Goal: Download file/media

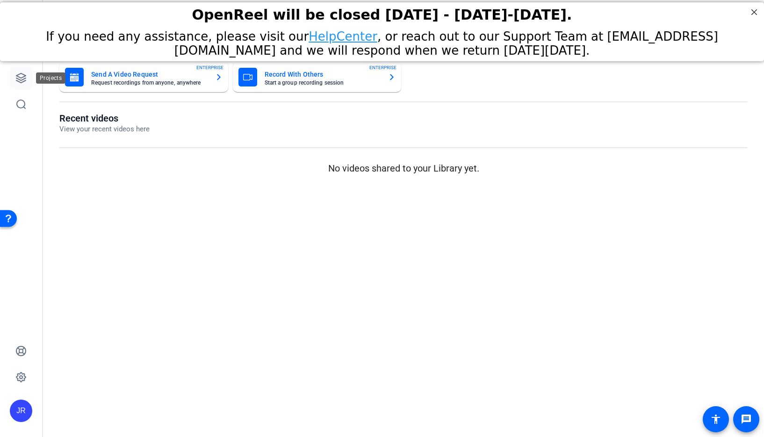
click at [19, 79] on icon at bounding box center [20, 77] width 9 height 9
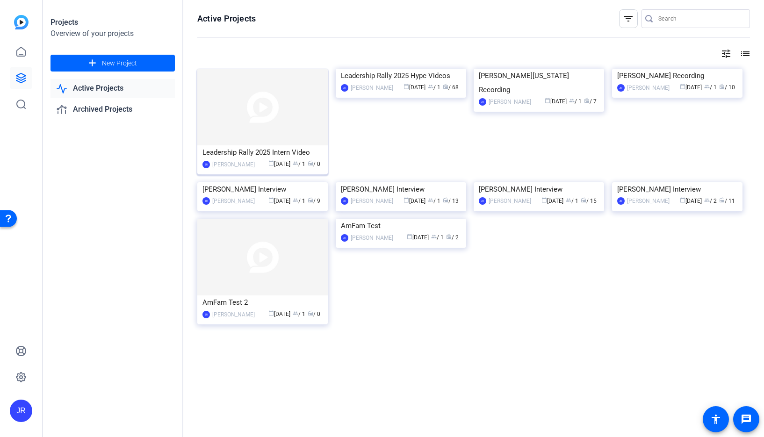
click at [291, 125] on img at bounding box center [262, 107] width 130 height 77
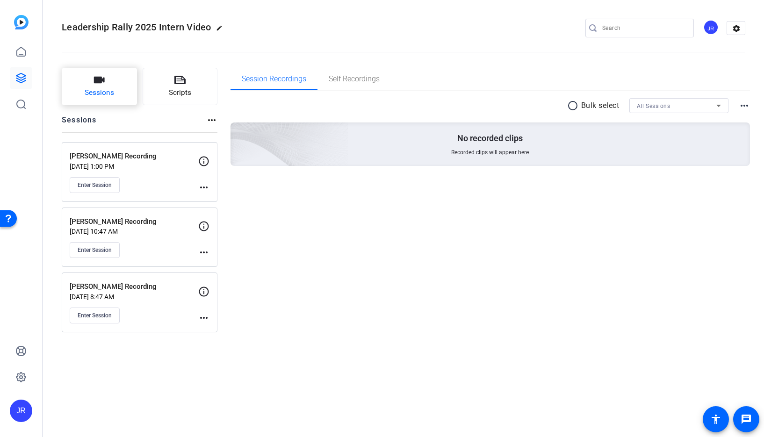
click at [125, 92] on button "Sessions" at bounding box center [99, 86] width 75 height 37
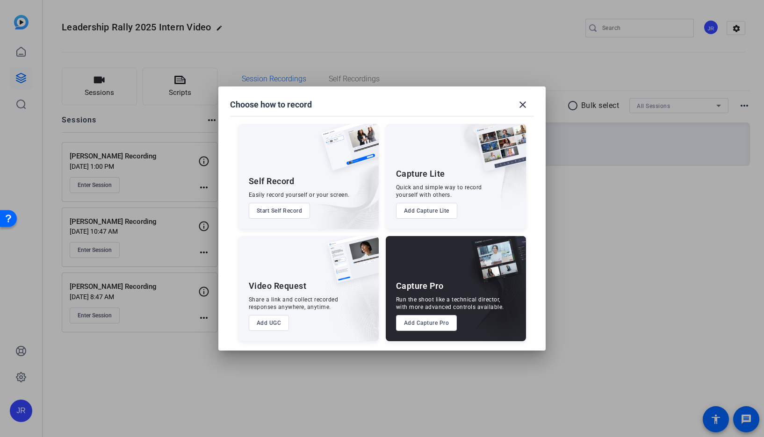
click at [431, 322] on button "Add Capture Pro" at bounding box center [426, 323] width 61 height 16
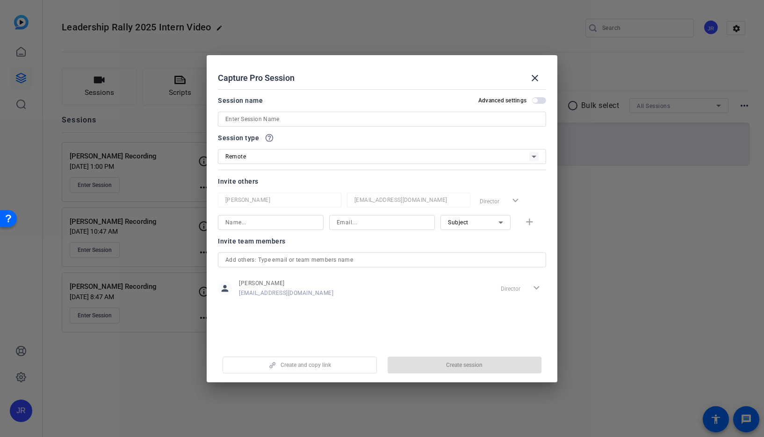
click at [260, 119] on input at bounding box center [381, 119] width 313 height 11
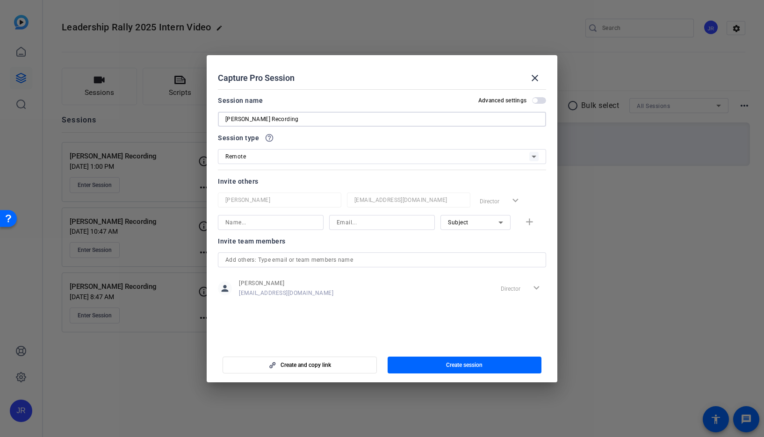
type input "Daniel Kluz Recording"
click at [280, 218] on input at bounding box center [270, 222] width 91 height 11
type input "Daniel Kluz"
type input "daniel.kluz@amfam.com"
click at [454, 363] on span "Create session" at bounding box center [464, 364] width 36 height 7
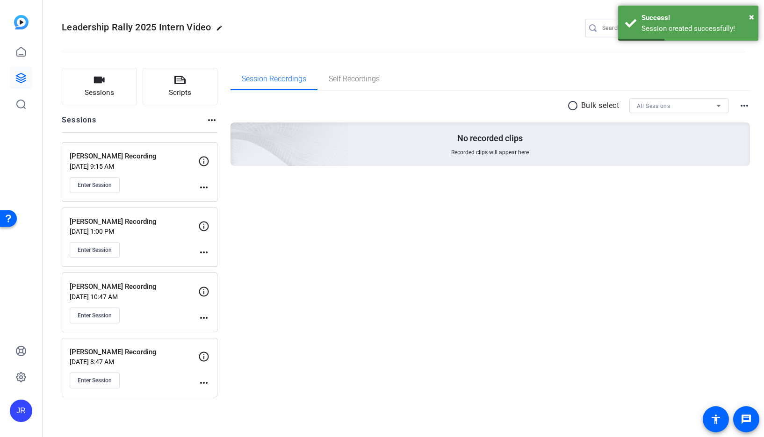
click at [208, 188] on mat-icon "more_horiz" at bounding box center [203, 187] width 11 height 11
click at [214, 200] on span "Edit Session" at bounding box center [227, 200] width 43 height 11
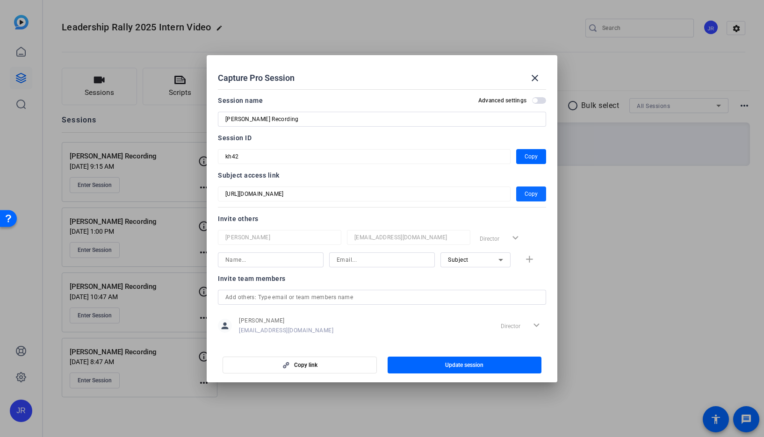
click at [524, 191] on span "Copy" at bounding box center [530, 193] width 13 height 11
click at [538, 76] on mat-icon "close" at bounding box center [534, 77] width 11 height 11
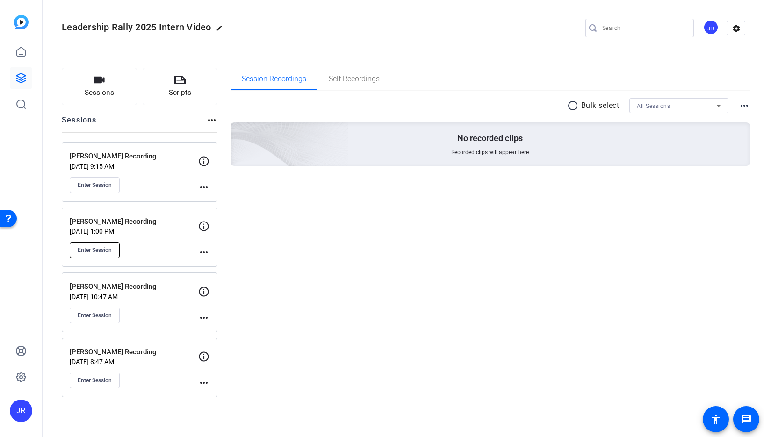
click at [106, 252] on span "Enter Session" at bounding box center [95, 249] width 34 height 7
click at [23, 81] on icon at bounding box center [20, 77] width 9 height 9
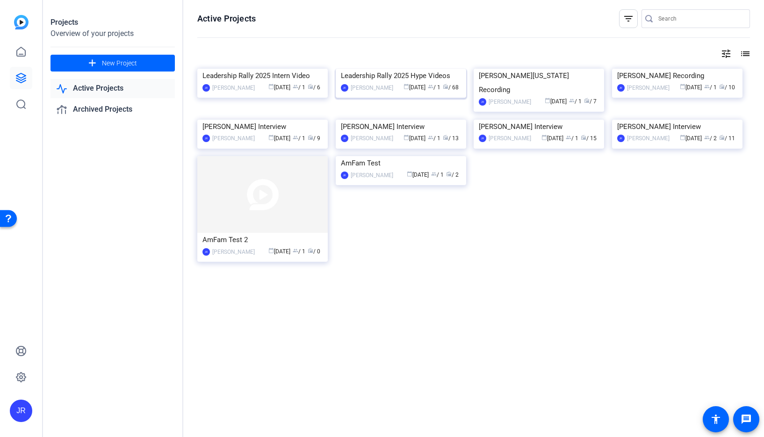
click at [355, 69] on img at bounding box center [401, 69] width 130 height 0
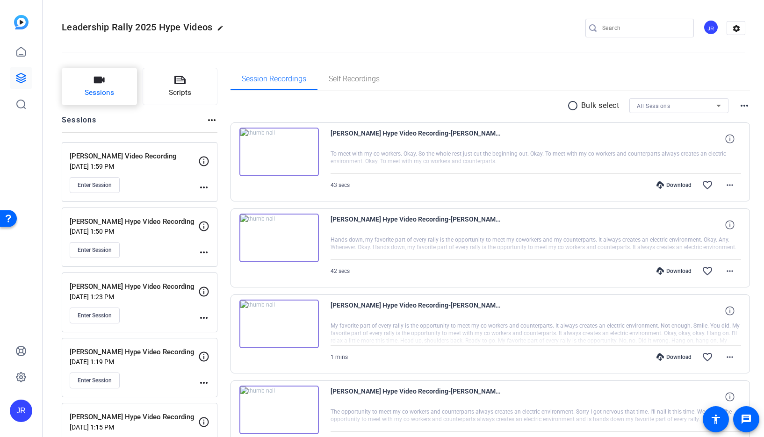
click at [91, 82] on button "Sessions" at bounding box center [99, 86] width 75 height 37
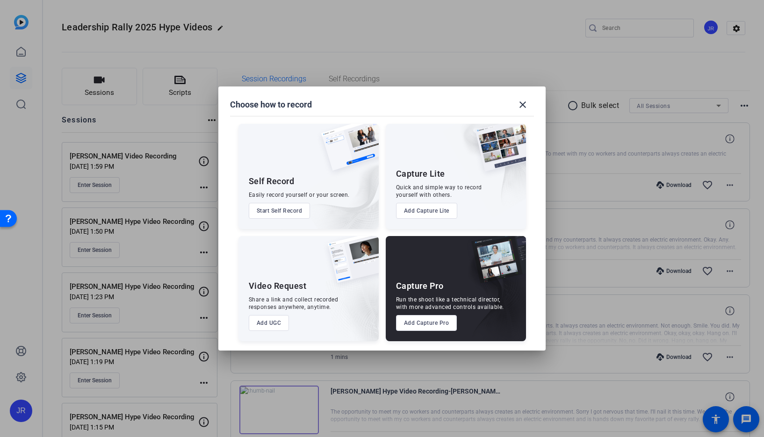
click at [429, 323] on button "Add Capture Pro" at bounding box center [426, 323] width 61 height 16
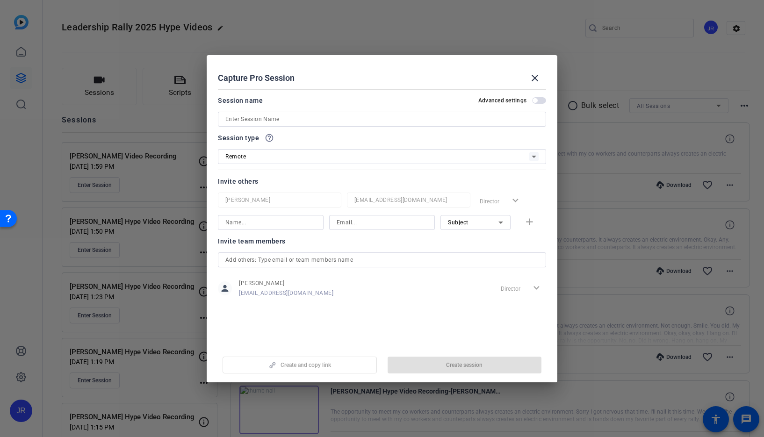
click at [274, 118] on input at bounding box center [381, 119] width 313 height 11
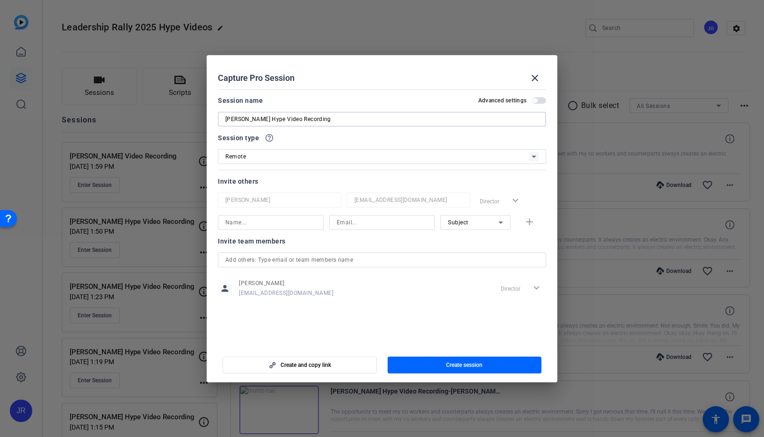
type input "Bethany Swedlund Hype Video Recording"
click at [282, 225] on input at bounding box center [270, 222] width 91 height 11
type input "Bethany Swedlund"
click at [381, 223] on input at bounding box center [382, 222] width 91 height 11
type input "bethany.swedlund@afics.com"
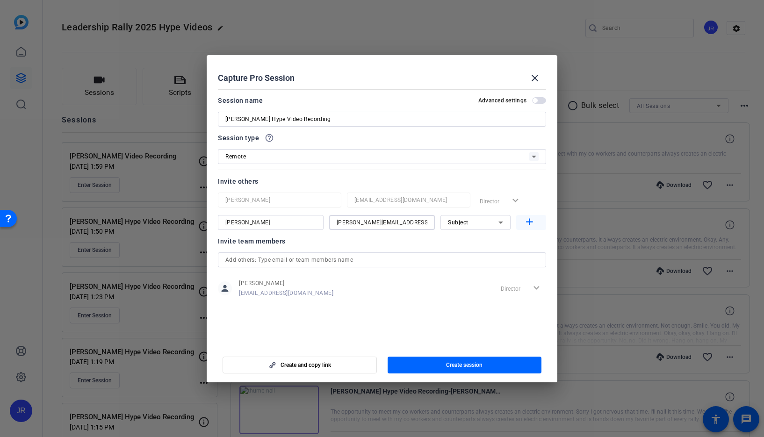
click at [526, 224] on mat-icon "add" at bounding box center [529, 222] width 12 height 12
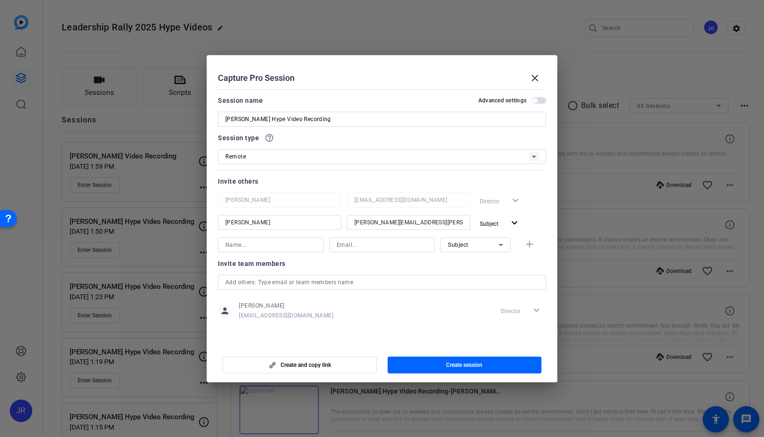
click at [445, 365] on span "button" at bounding box center [464, 365] width 154 height 22
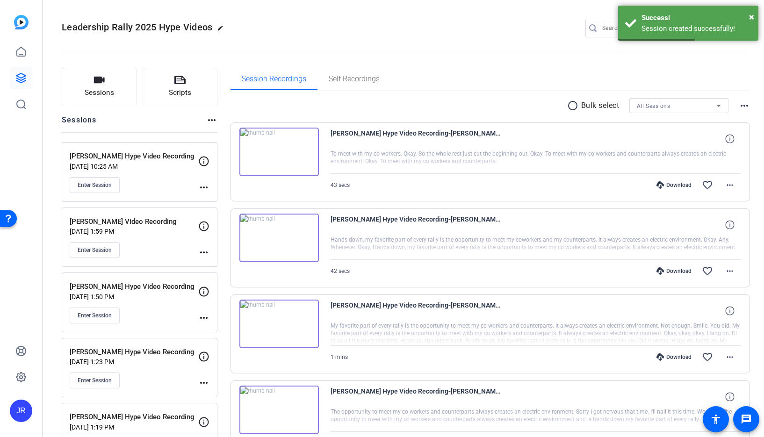
click at [198, 187] on mat-icon "more_horiz" at bounding box center [203, 187] width 11 height 11
click at [215, 200] on span "Edit Session" at bounding box center [227, 200] width 43 height 11
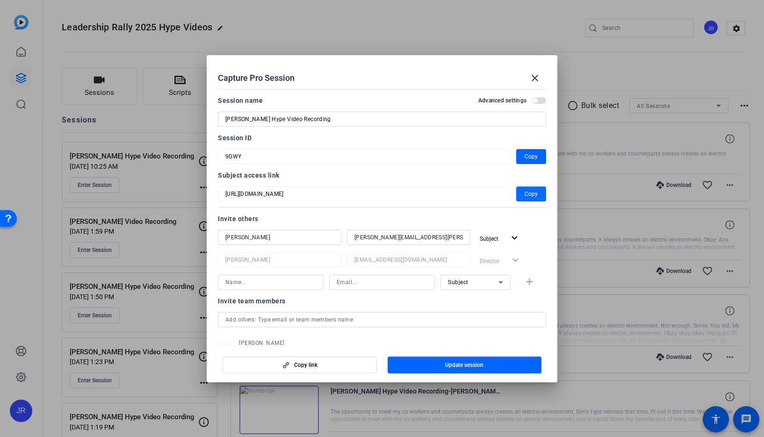
click at [532, 191] on span "Copy" at bounding box center [530, 193] width 13 height 11
click at [534, 79] on mat-icon "close" at bounding box center [534, 77] width 11 height 11
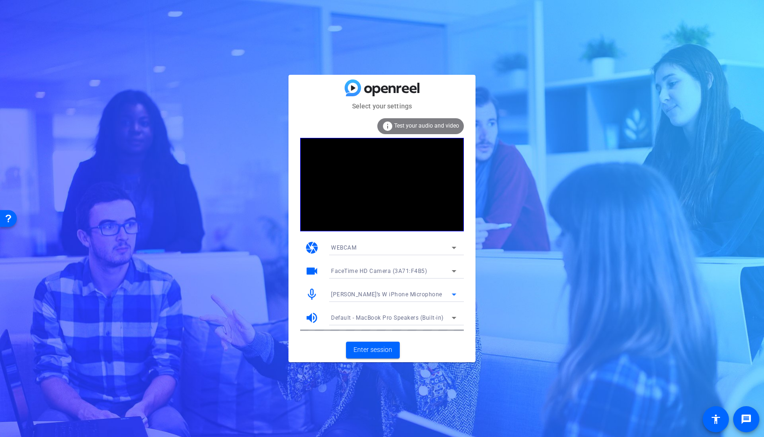
click at [374, 291] on span "[PERSON_NAME]’s W iPhone Microphone" at bounding box center [386, 294] width 111 height 7
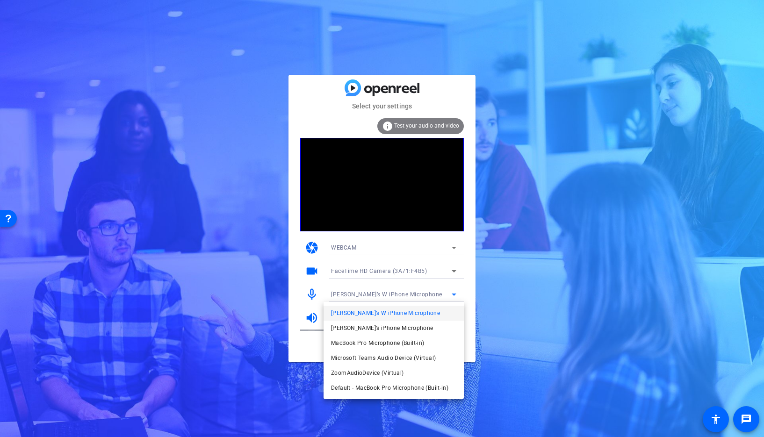
click at [389, 337] on span "MacBook Pro Microphone (Built-in)" at bounding box center [377, 342] width 93 height 11
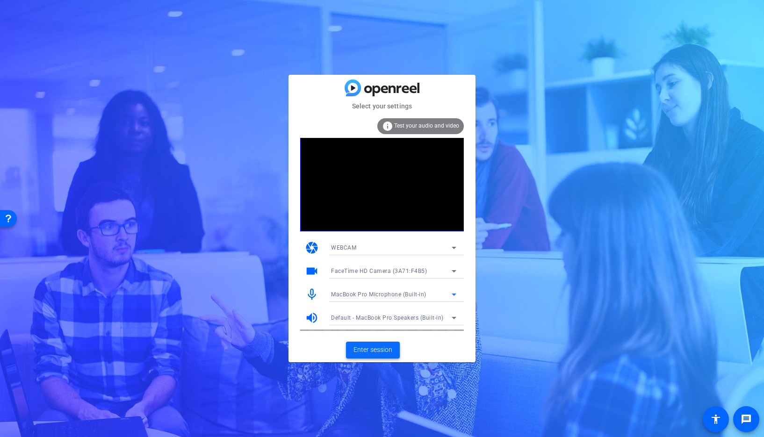
click at [374, 348] on span "Enter session" at bounding box center [372, 350] width 39 height 10
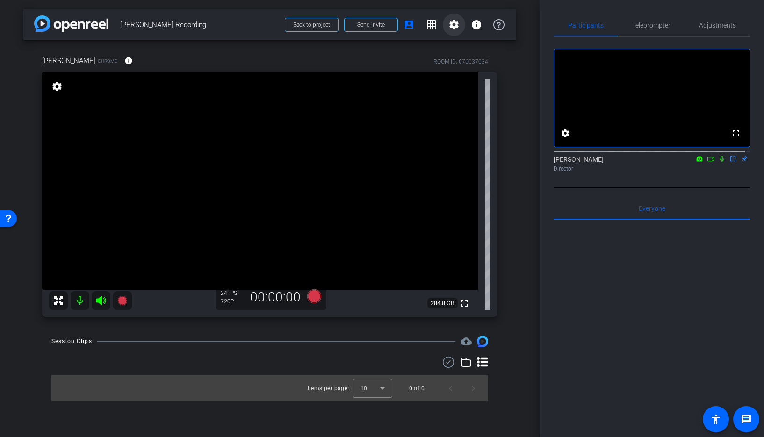
click at [452, 24] on mat-icon "settings" at bounding box center [453, 24] width 11 height 11
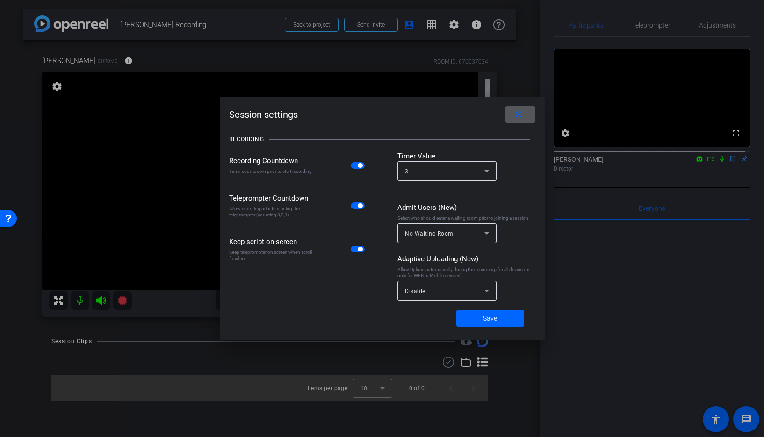
click at [356, 165] on span "button" at bounding box center [358, 165] width 14 height 7
click at [358, 207] on span "button" at bounding box center [358, 205] width 14 height 7
click at [355, 249] on span "button" at bounding box center [358, 249] width 14 height 7
click at [474, 317] on span at bounding box center [490, 318] width 68 height 22
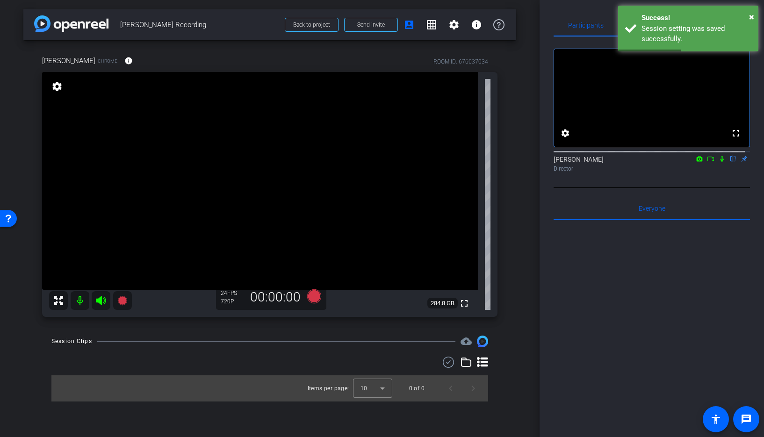
click at [56, 91] on mat-icon "settings" at bounding box center [56, 86] width 13 height 11
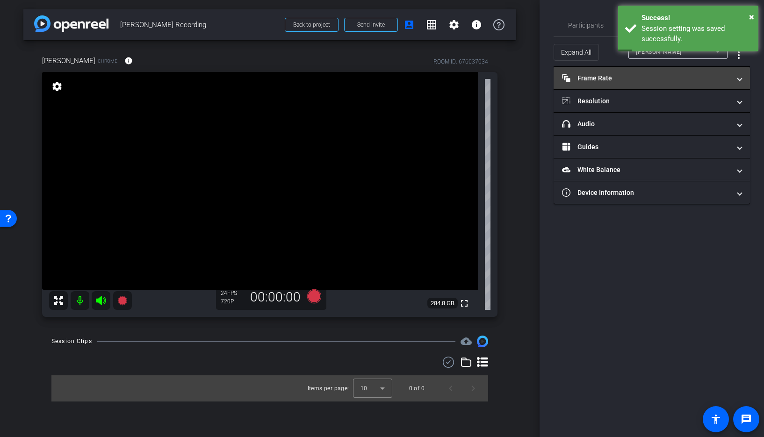
click at [644, 84] on mat-expansion-panel-header "Frame Rate Frame Rate" at bounding box center [651, 78] width 196 height 22
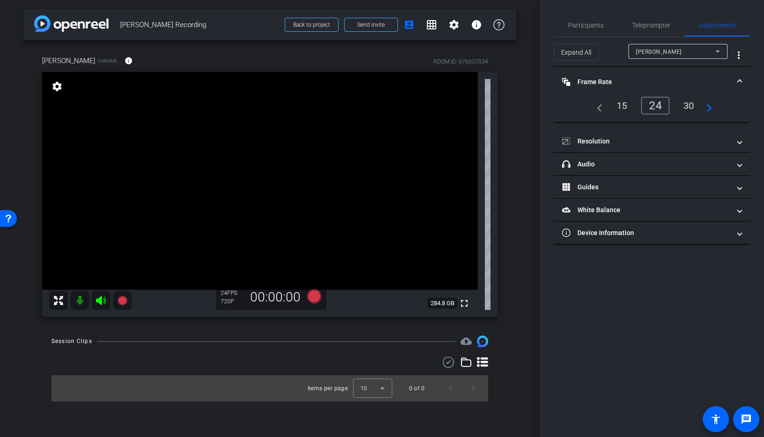
click at [688, 105] on div "30" at bounding box center [688, 106] width 25 height 16
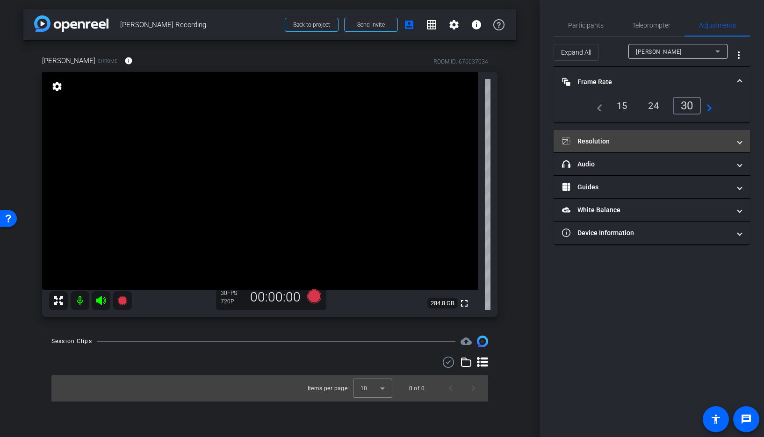
click at [589, 144] on mat-panel-title "Resolution" at bounding box center [646, 141] width 168 height 10
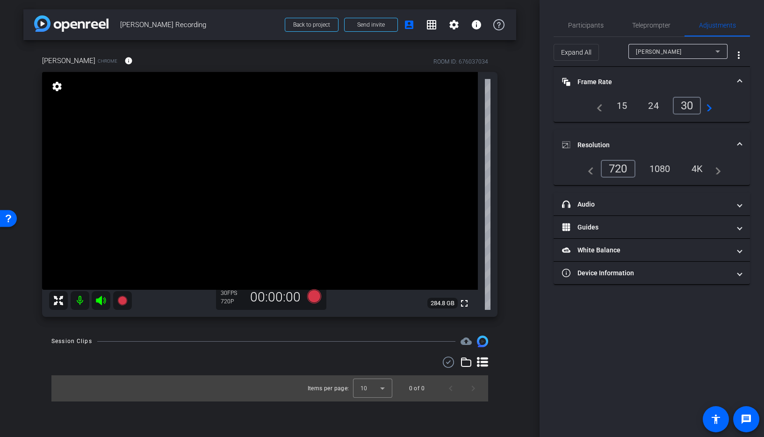
click at [661, 167] on div "1080" at bounding box center [659, 169] width 35 height 16
click at [521, 73] on div "arrow_back [PERSON_NAME] Recording Back to project Send invite account_box grid…" at bounding box center [269, 218] width 539 height 437
click at [586, 25] on span "Participants" at bounding box center [586, 25] width 36 height 7
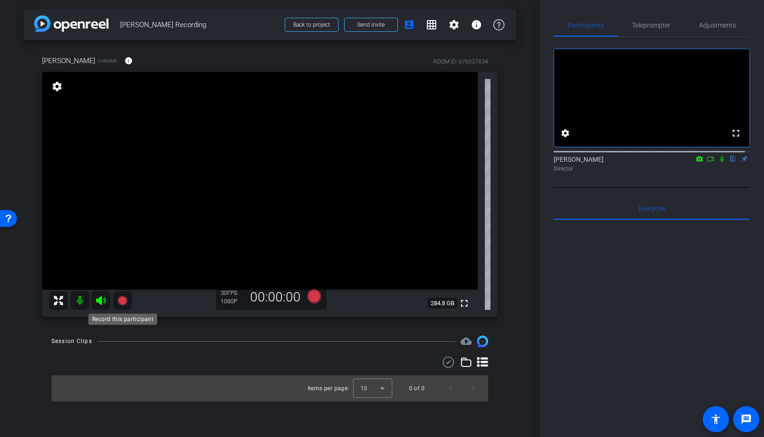
click at [121, 301] on icon at bounding box center [121, 300] width 9 height 9
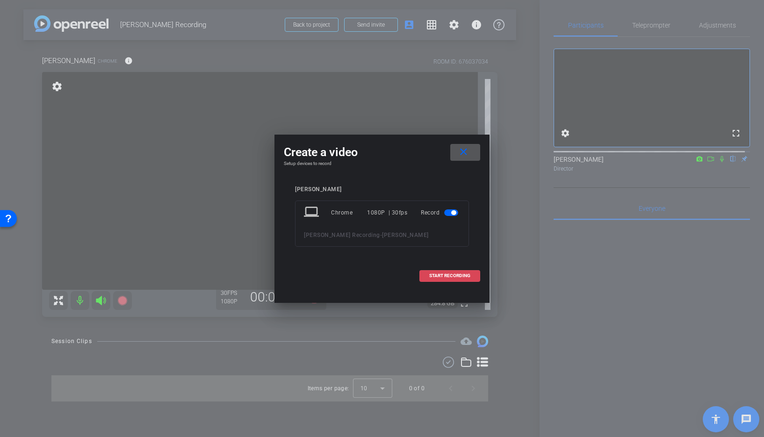
click at [437, 273] on span "START RECORDING" at bounding box center [449, 275] width 41 height 5
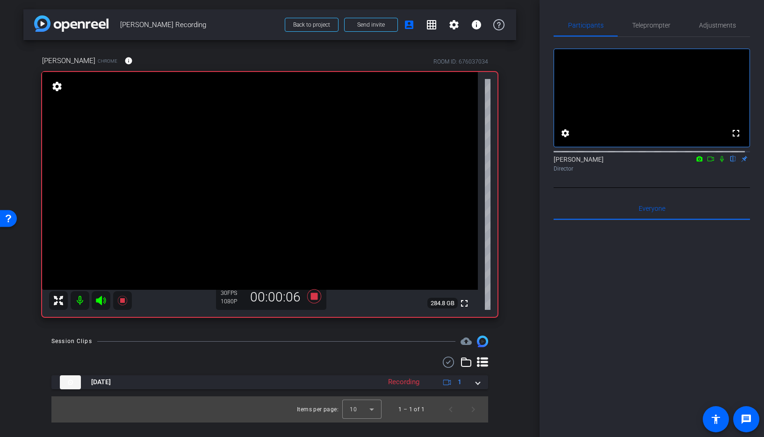
click at [718, 162] on icon at bounding box center [721, 159] width 7 height 7
click at [122, 302] on icon at bounding box center [121, 300] width 9 height 9
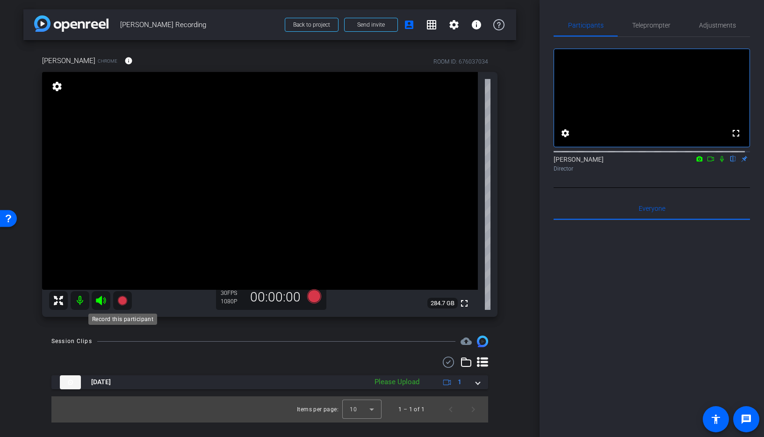
click at [120, 301] on icon at bounding box center [121, 300] width 9 height 9
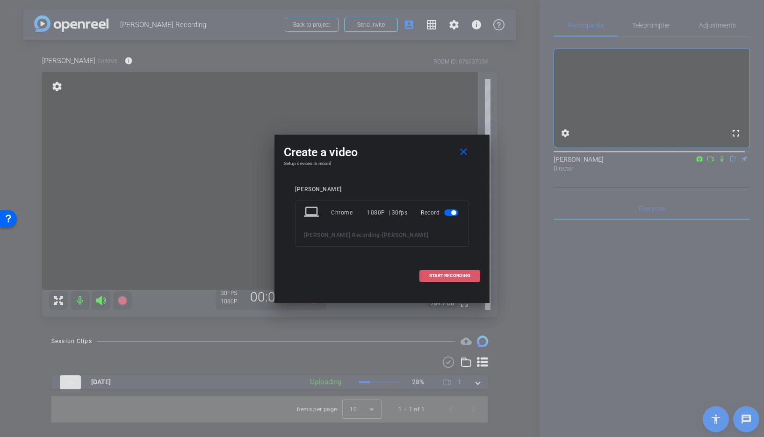
click at [458, 273] on span "START RECORDING" at bounding box center [449, 275] width 41 height 5
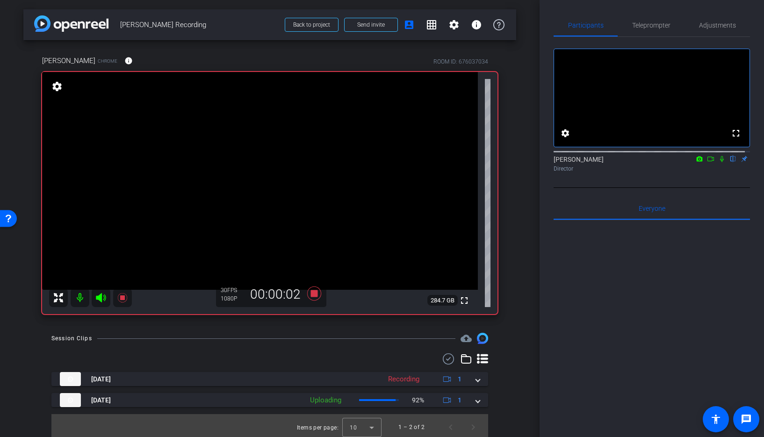
click at [718, 162] on icon at bounding box center [721, 159] width 7 height 7
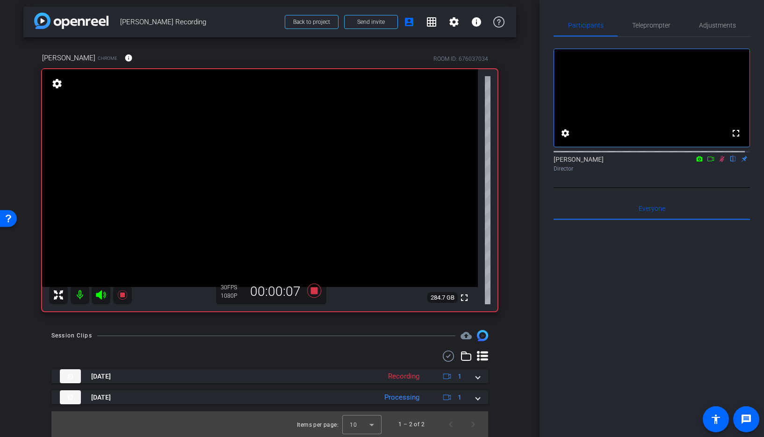
scroll to position [3, 0]
click at [718, 162] on icon at bounding box center [721, 159] width 7 height 7
click at [121, 294] on icon at bounding box center [121, 294] width 9 height 9
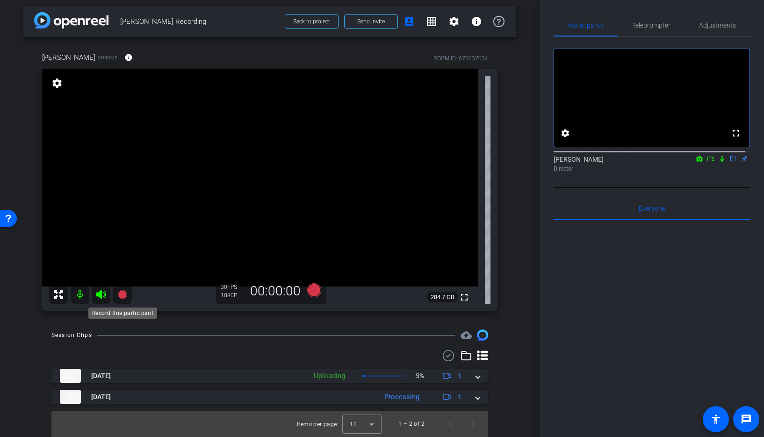
click at [124, 295] on icon at bounding box center [121, 294] width 9 height 9
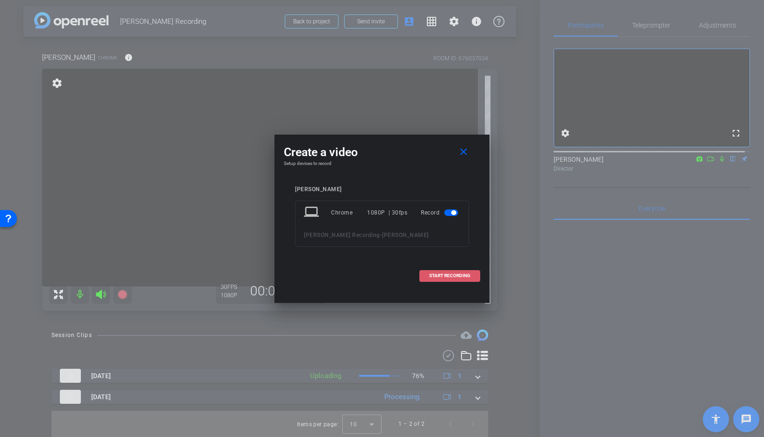
click at [439, 277] on span "START RECORDING" at bounding box center [449, 275] width 41 height 5
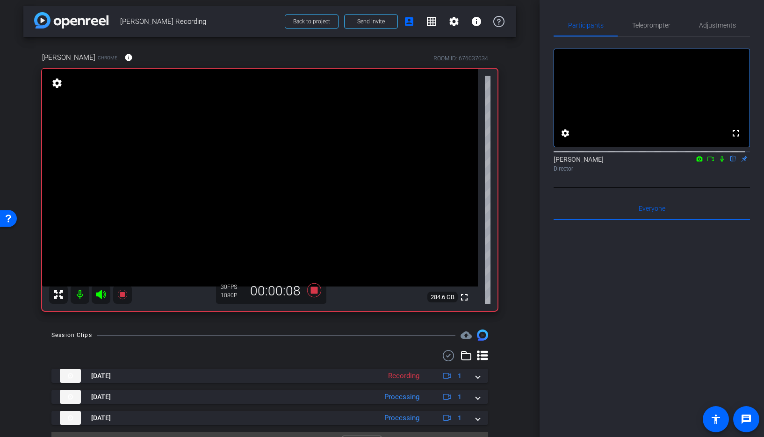
click at [718, 162] on icon at bounding box center [721, 159] width 7 height 7
click at [719, 162] on icon at bounding box center [721, 159] width 5 height 6
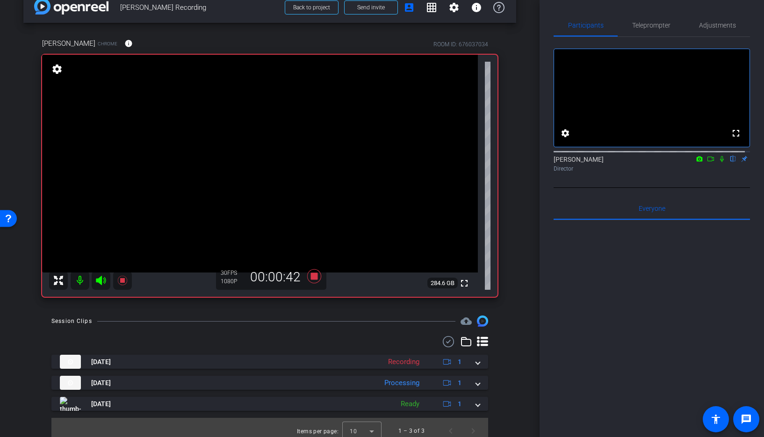
scroll to position [17, 0]
click at [718, 162] on icon at bounding box center [721, 159] width 7 height 7
click at [719, 162] on icon at bounding box center [721, 159] width 5 height 6
click at [718, 162] on icon at bounding box center [721, 159] width 7 height 7
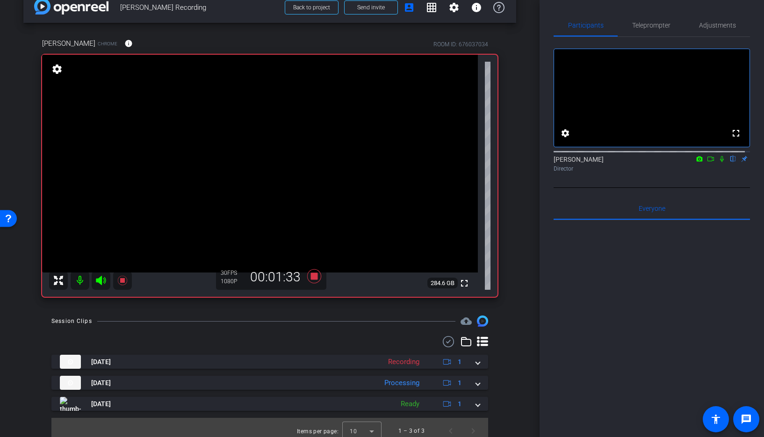
click at [718, 162] on icon at bounding box center [721, 159] width 7 height 7
click at [122, 278] on icon at bounding box center [121, 280] width 9 height 9
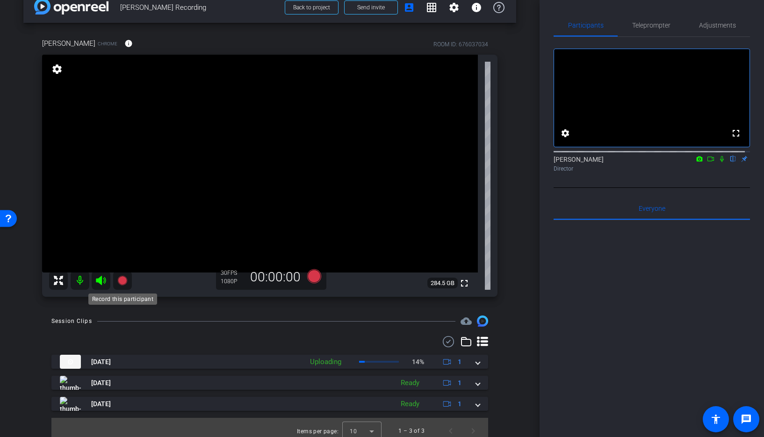
click at [120, 280] on icon at bounding box center [121, 280] width 9 height 9
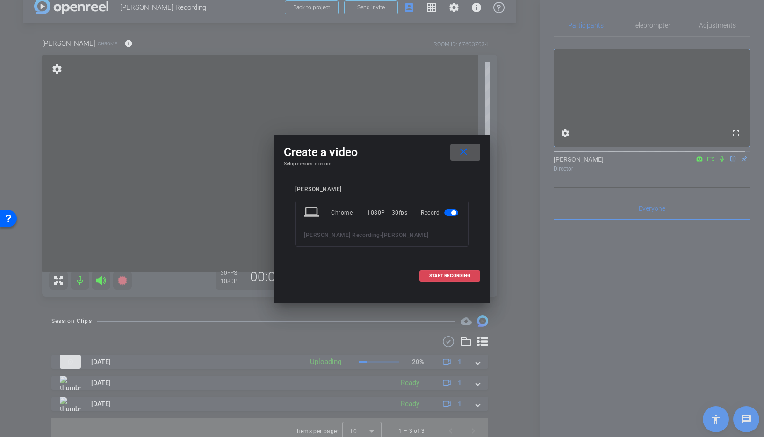
click at [453, 275] on span "START RECORDING" at bounding box center [449, 275] width 41 height 5
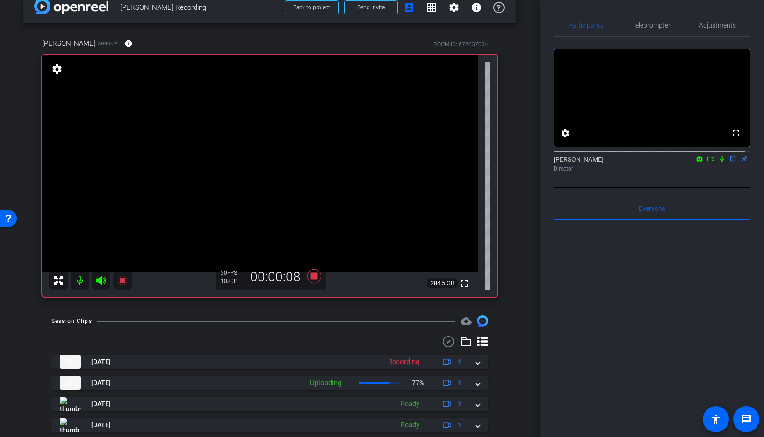
click at [718, 162] on icon at bounding box center [721, 159] width 7 height 7
click at [120, 280] on icon at bounding box center [121, 280] width 9 height 9
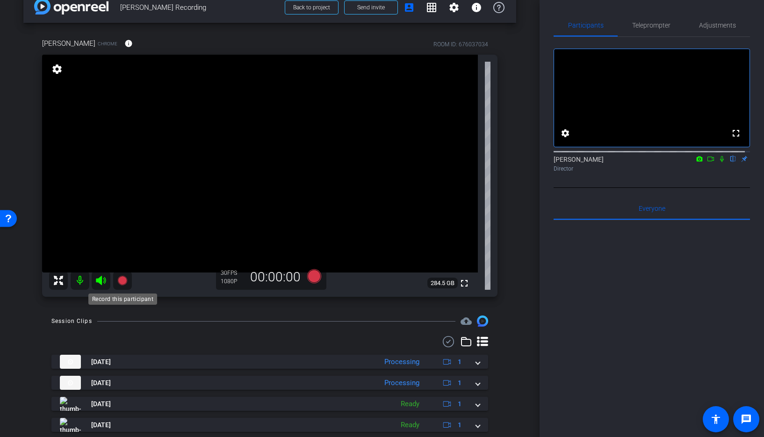
click at [121, 275] on icon at bounding box center [122, 280] width 11 height 11
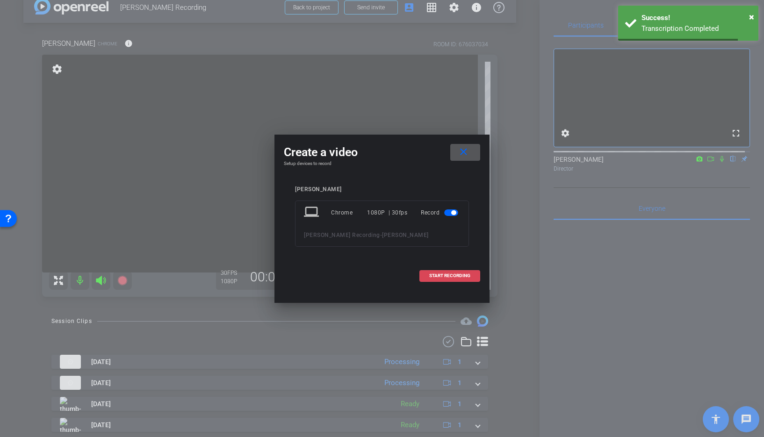
click at [436, 275] on span "START RECORDING" at bounding box center [449, 275] width 41 height 5
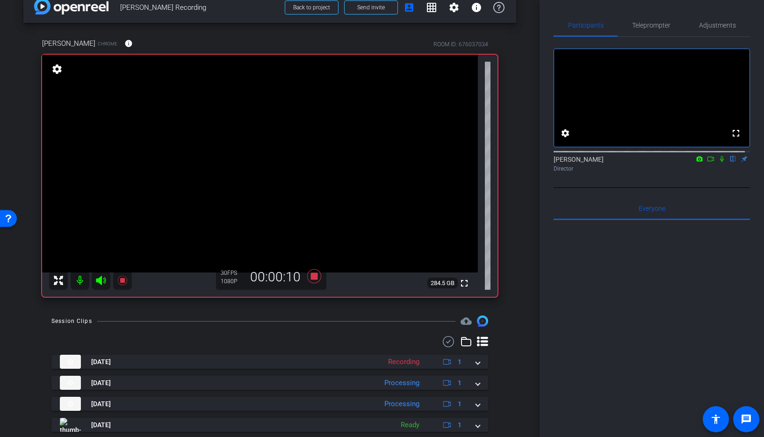
click at [718, 162] on icon at bounding box center [721, 159] width 7 height 7
click at [122, 280] on icon at bounding box center [121, 280] width 9 height 9
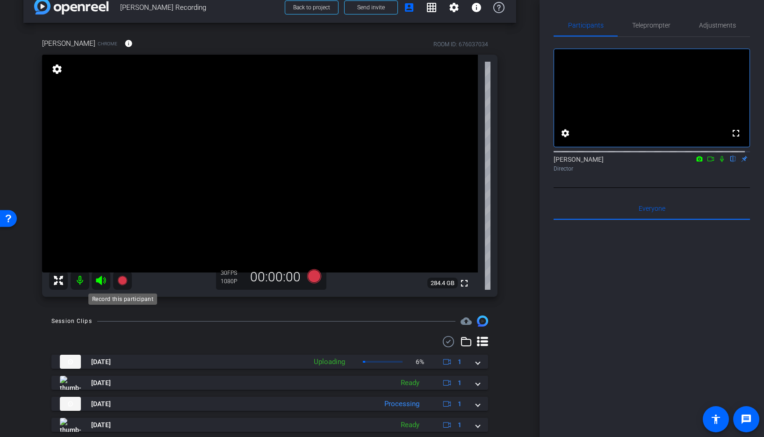
click at [121, 280] on icon at bounding box center [121, 280] width 9 height 9
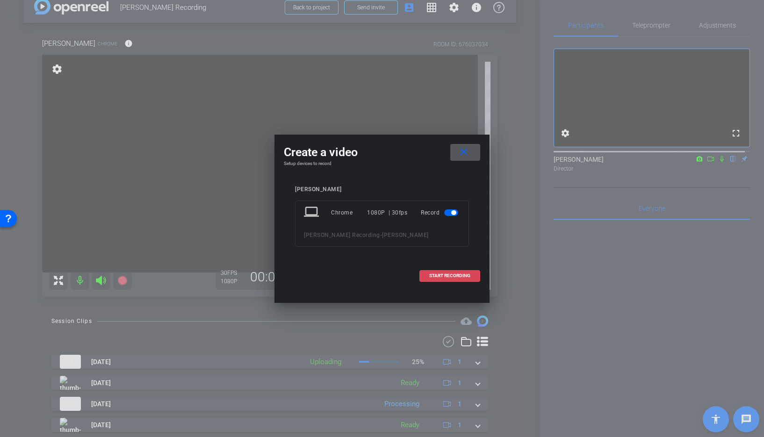
click at [452, 274] on span "START RECORDING" at bounding box center [449, 275] width 41 height 5
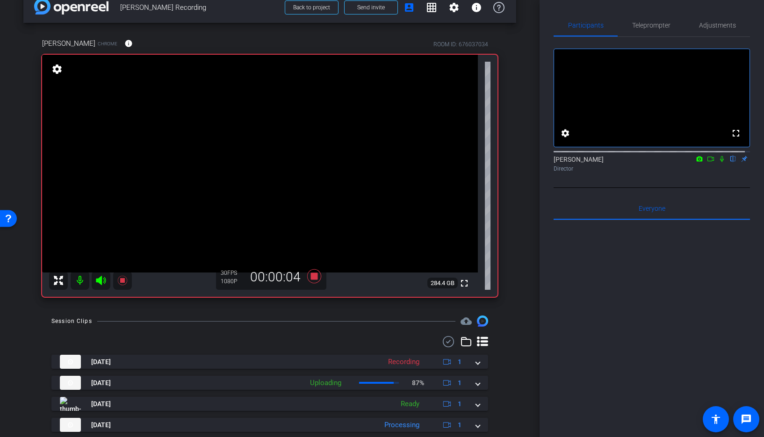
click at [718, 162] on icon at bounding box center [721, 159] width 7 height 7
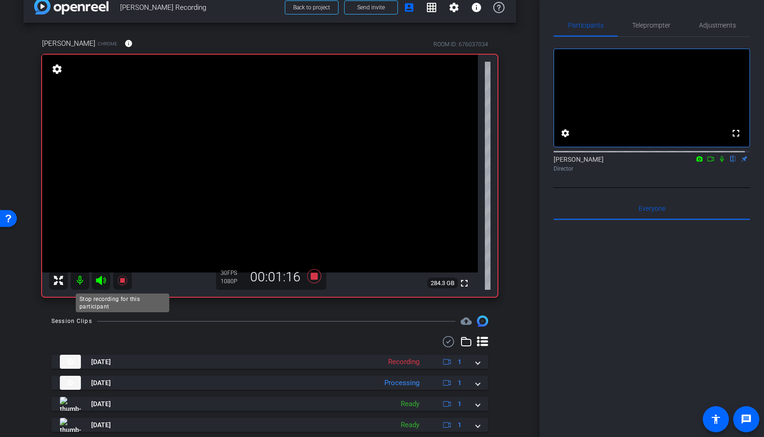
click at [122, 281] on icon at bounding box center [121, 280] width 9 height 9
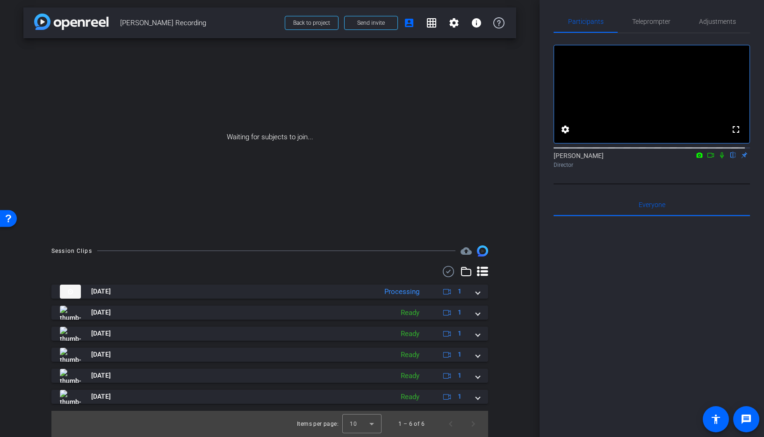
scroll to position [0, 0]
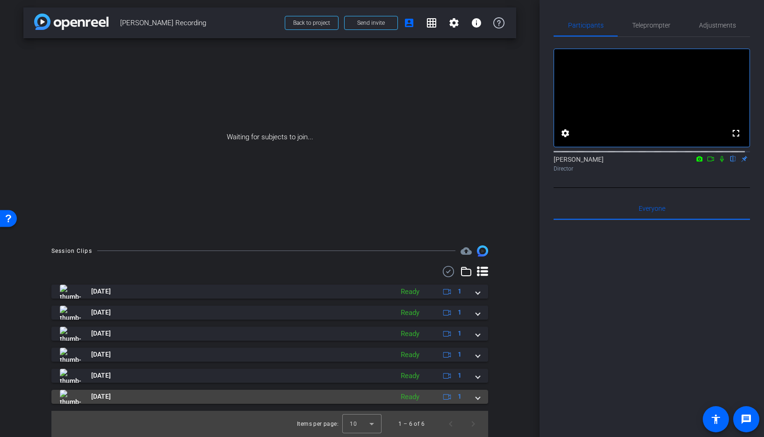
click at [468, 397] on div "[DATE] Ready 1" at bounding box center [268, 397] width 416 height 14
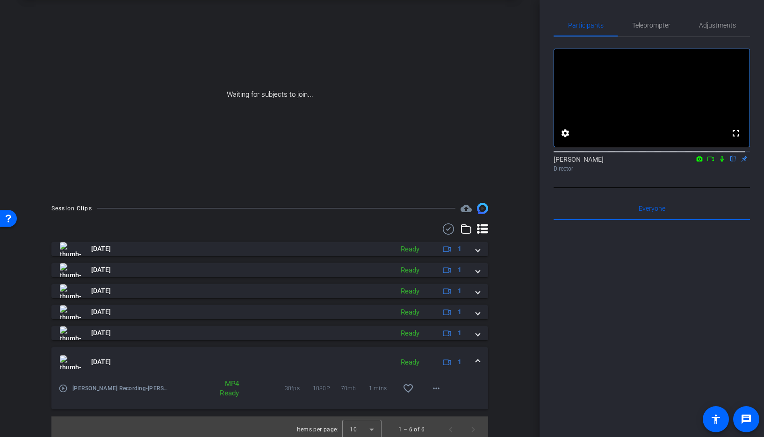
scroll to position [50, 0]
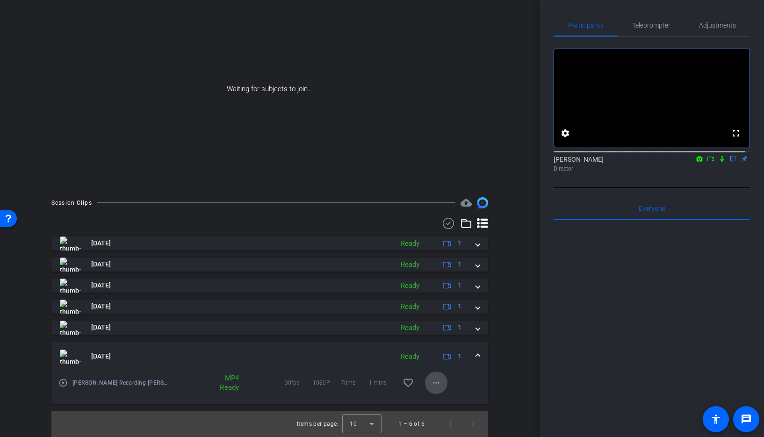
click at [434, 386] on mat-icon "more_horiz" at bounding box center [435, 382] width 11 height 11
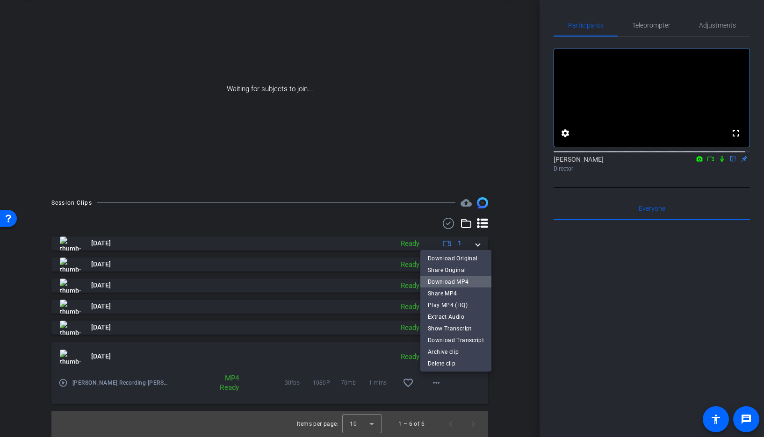
click at [458, 283] on span "Download MP4" at bounding box center [456, 281] width 56 height 11
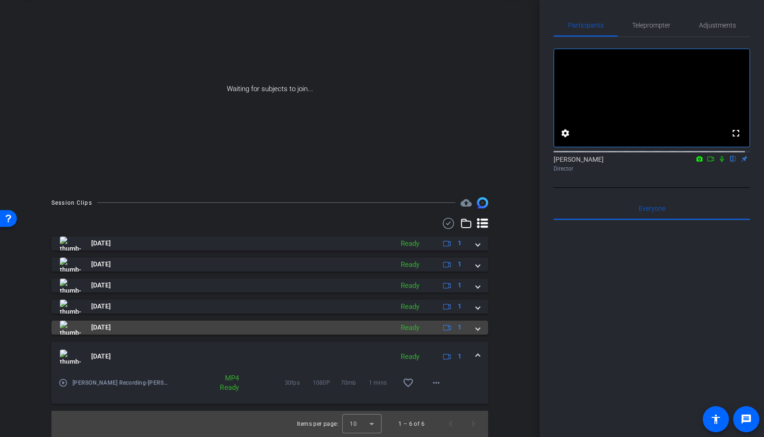
click at [476, 330] on span at bounding box center [478, 328] width 4 height 10
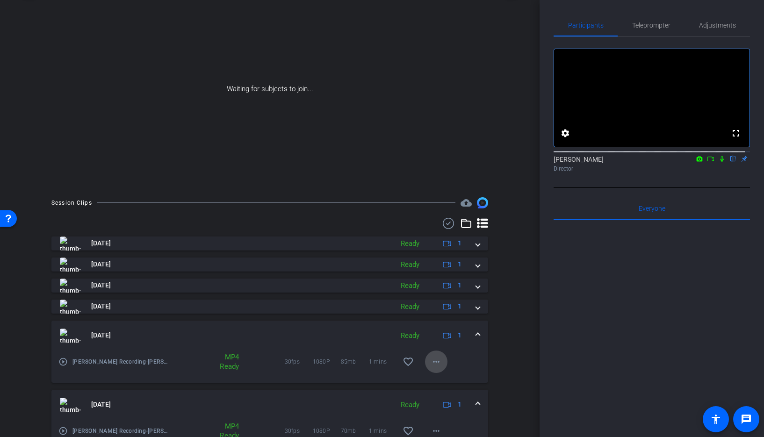
click at [430, 362] on mat-icon "more_horiz" at bounding box center [435, 361] width 11 height 11
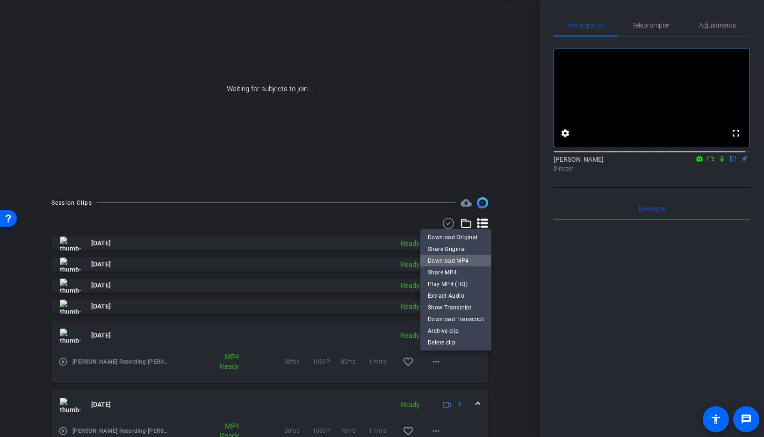
click at [448, 262] on span "Download MP4" at bounding box center [456, 260] width 56 height 11
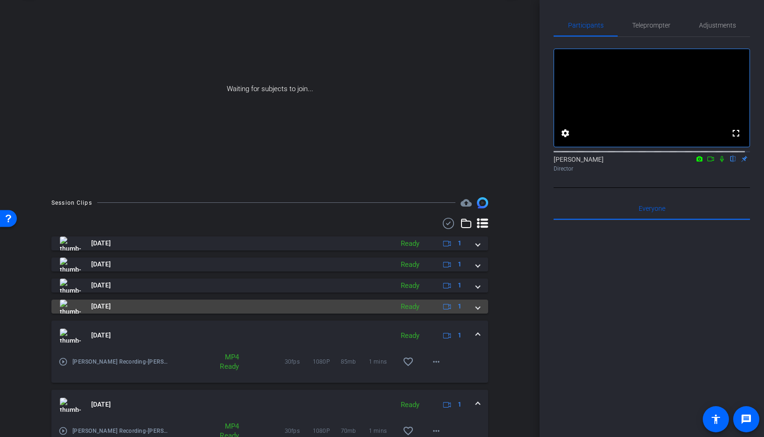
click at [476, 309] on span at bounding box center [478, 306] width 4 height 10
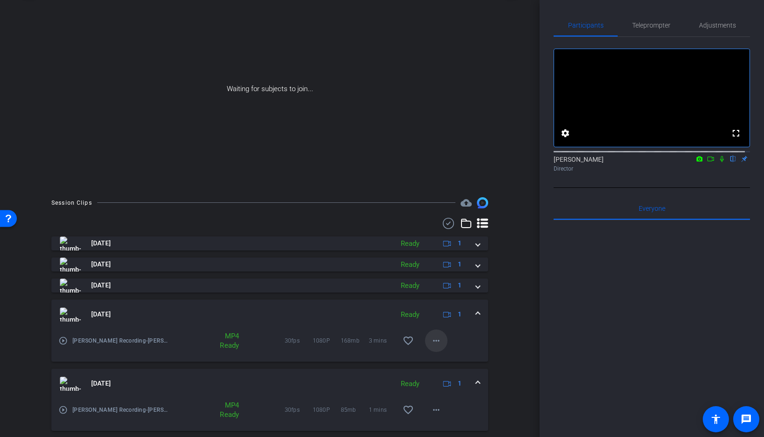
click at [430, 341] on mat-icon "more_horiz" at bounding box center [435, 340] width 11 height 11
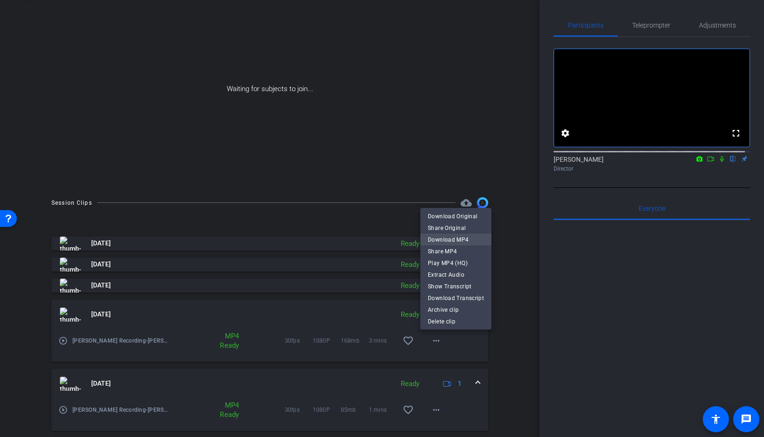
click at [457, 241] on span "Download MP4" at bounding box center [456, 239] width 56 height 11
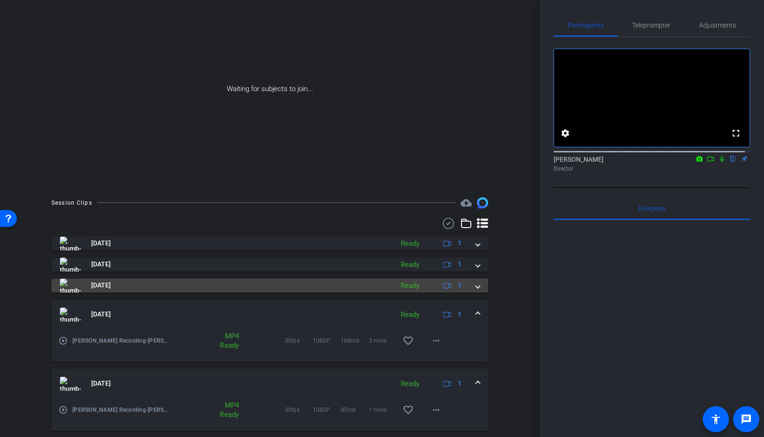
click at [476, 285] on span at bounding box center [478, 285] width 4 height 10
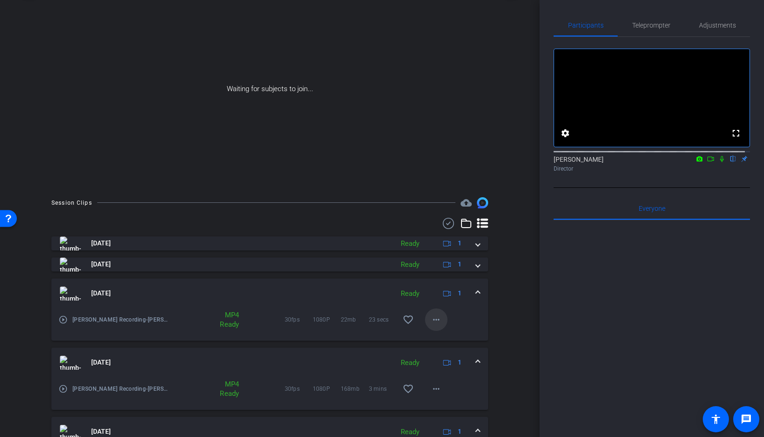
click at [430, 318] on mat-icon "more_horiz" at bounding box center [435, 319] width 11 height 11
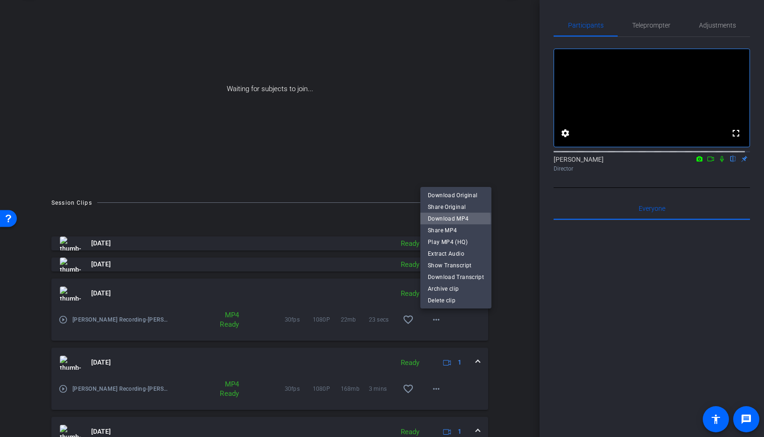
click at [451, 219] on span "Download MP4" at bounding box center [456, 218] width 56 height 11
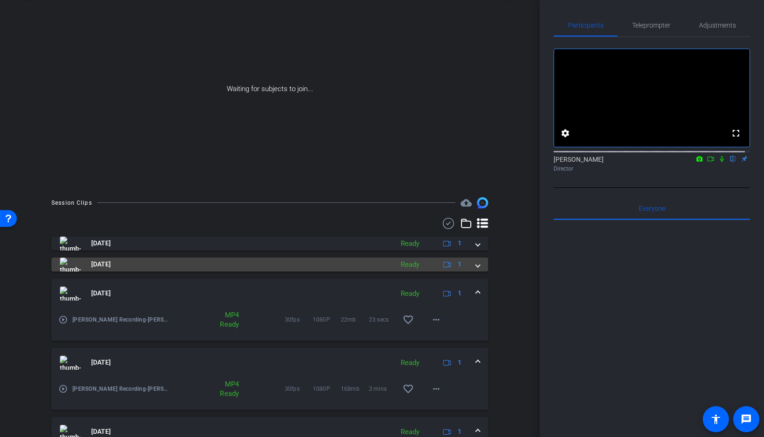
click at [476, 266] on span at bounding box center [478, 264] width 4 height 10
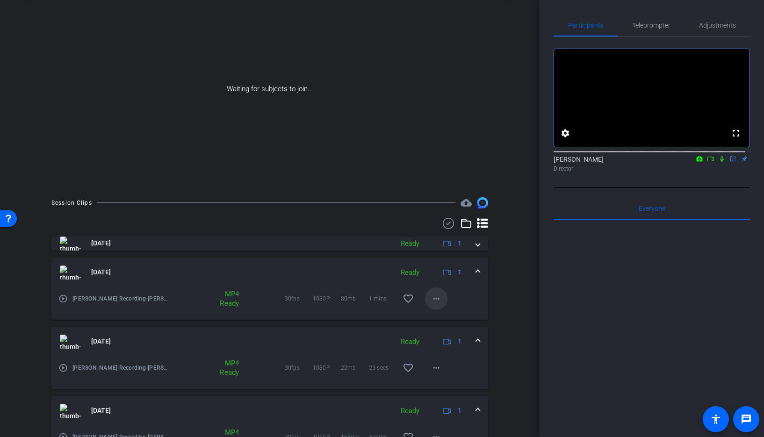
click at [435, 296] on mat-icon "more_horiz" at bounding box center [435, 298] width 11 height 11
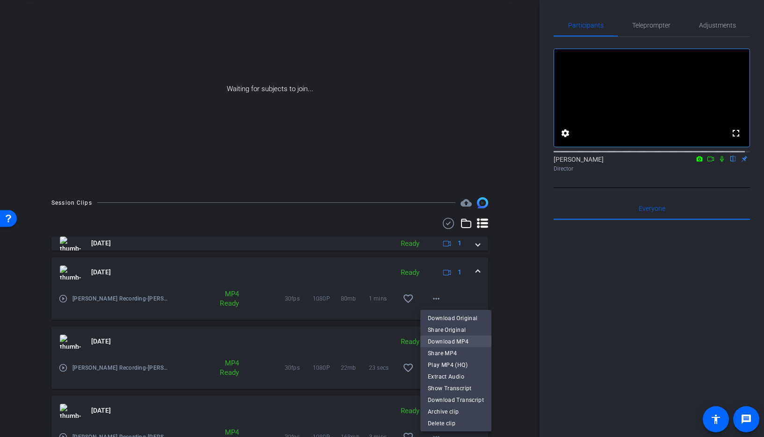
click at [430, 340] on span "Download MP4" at bounding box center [456, 341] width 56 height 11
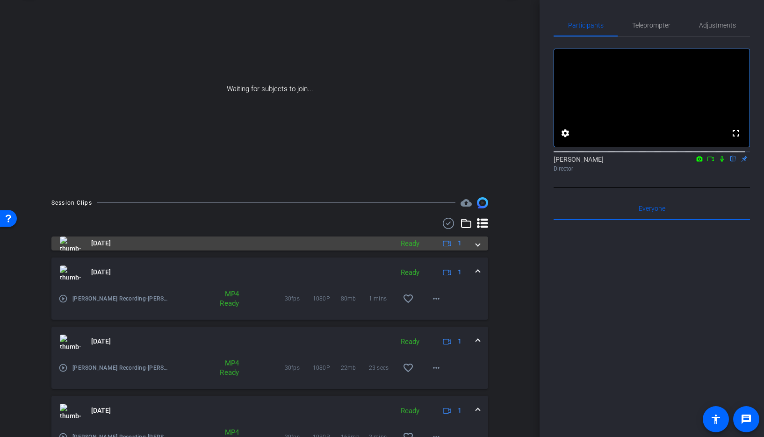
click at [476, 247] on span at bounding box center [478, 243] width 4 height 10
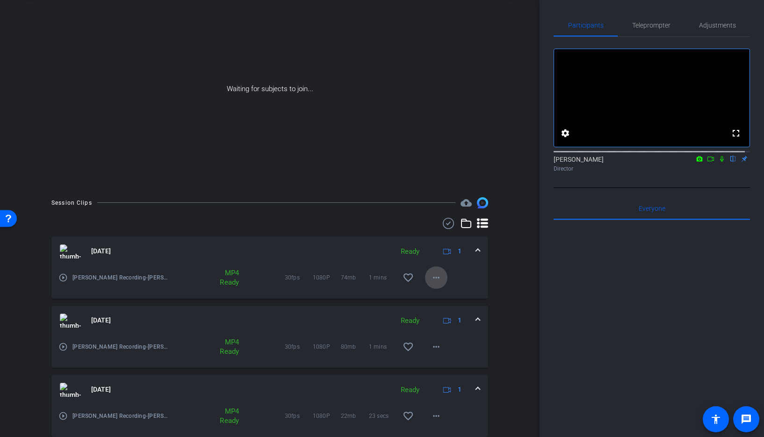
click at [431, 275] on mat-icon "more_horiz" at bounding box center [435, 277] width 11 height 11
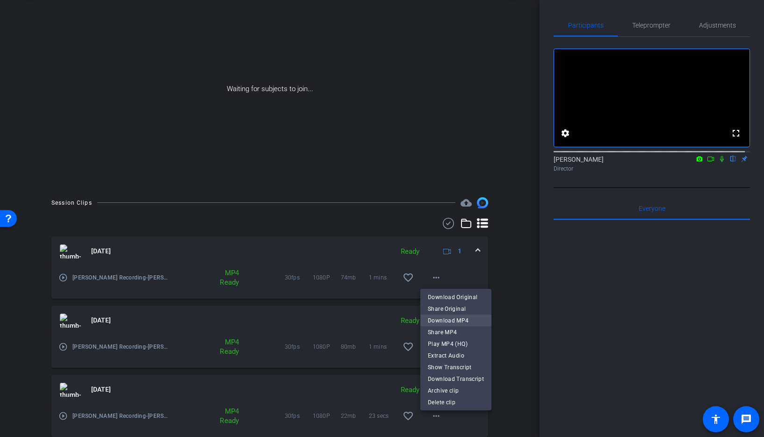
click at [436, 318] on span "Download MP4" at bounding box center [456, 320] width 56 height 11
